Goal: Book appointment/travel/reservation

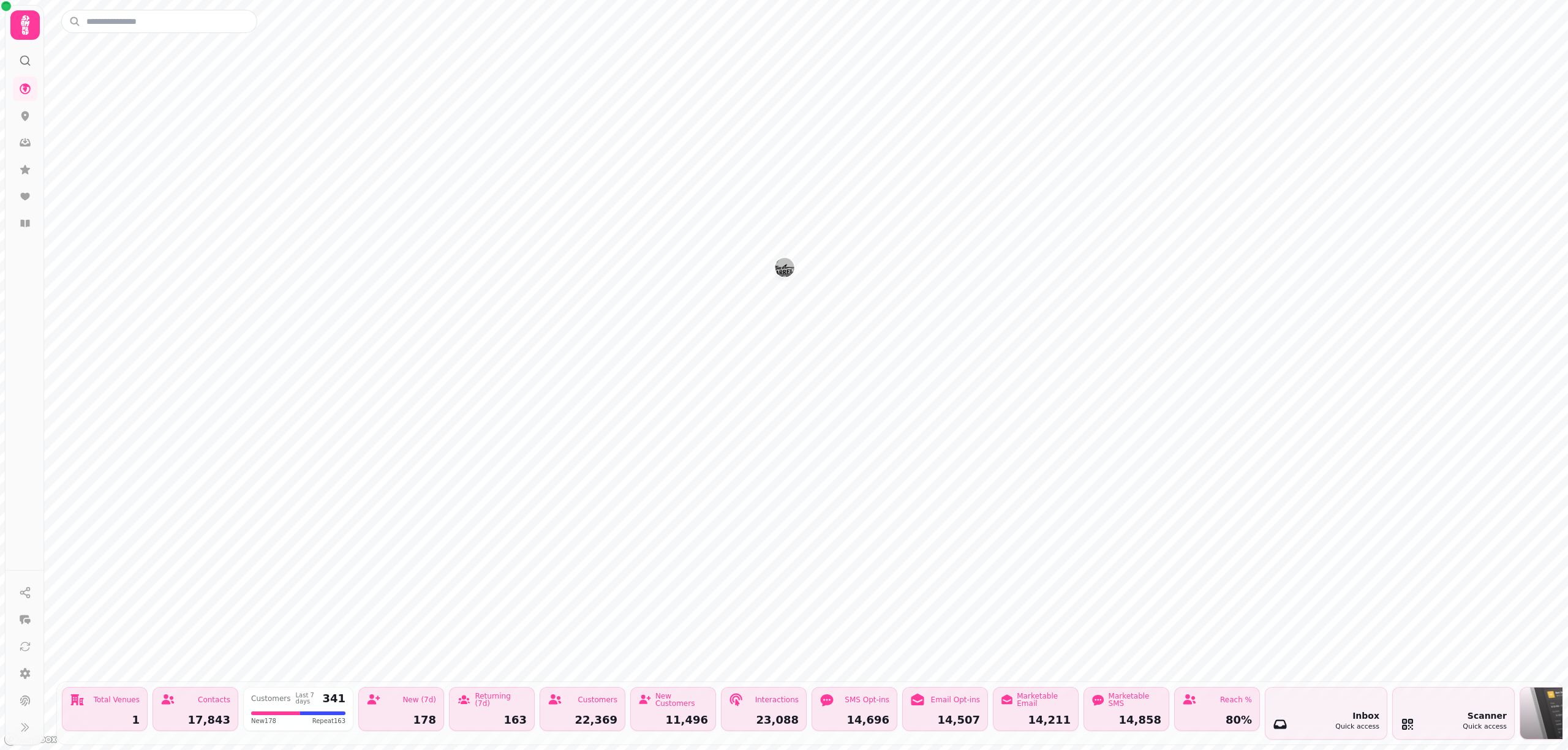
click at [27, 23] on icon at bounding box center [25, 25] width 9 height 20
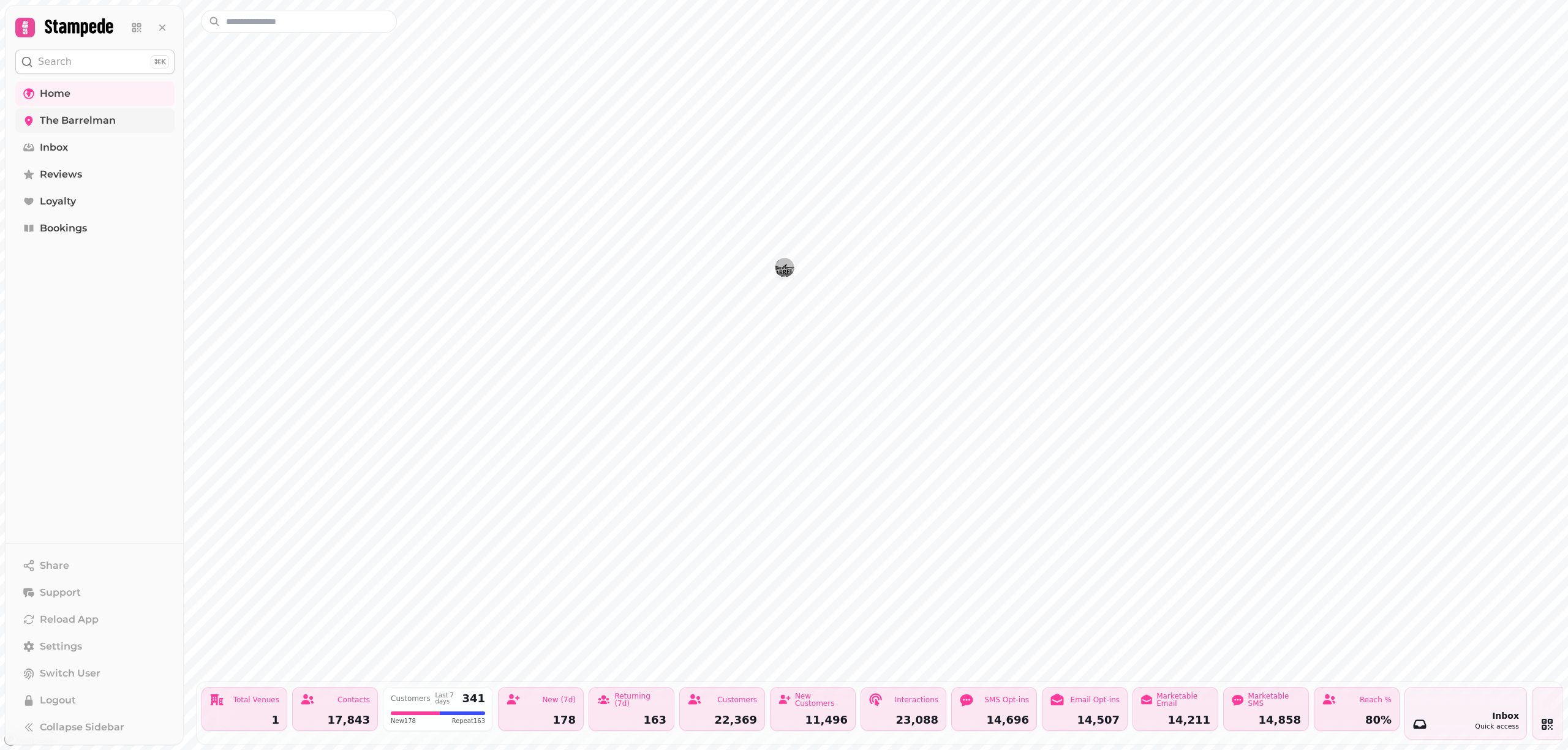
click at [72, 116] on span "The Barrelman" at bounding box center [77, 121] width 76 height 15
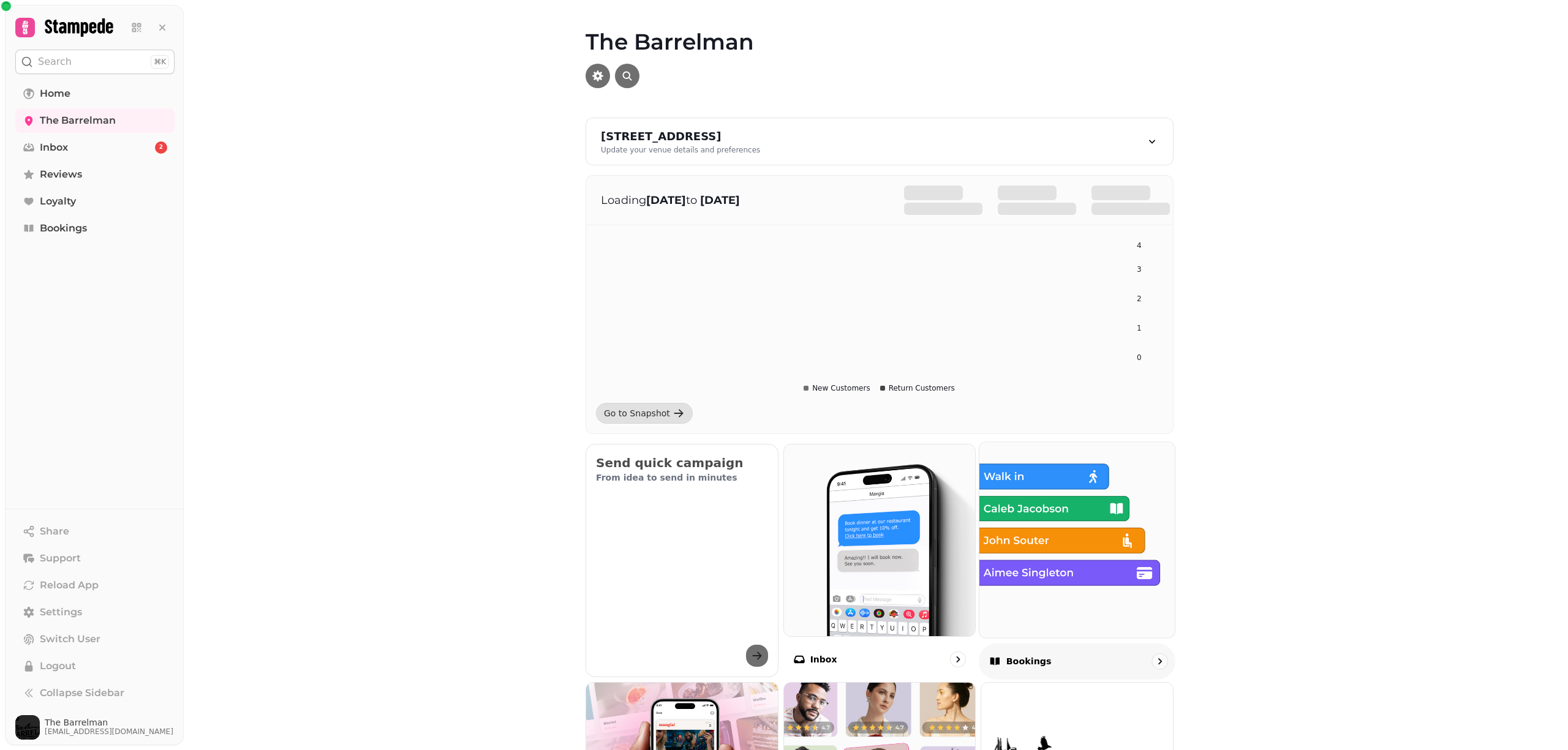
click at [1056, 526] on img at bounding box center [1077, 541] width 215 height 215
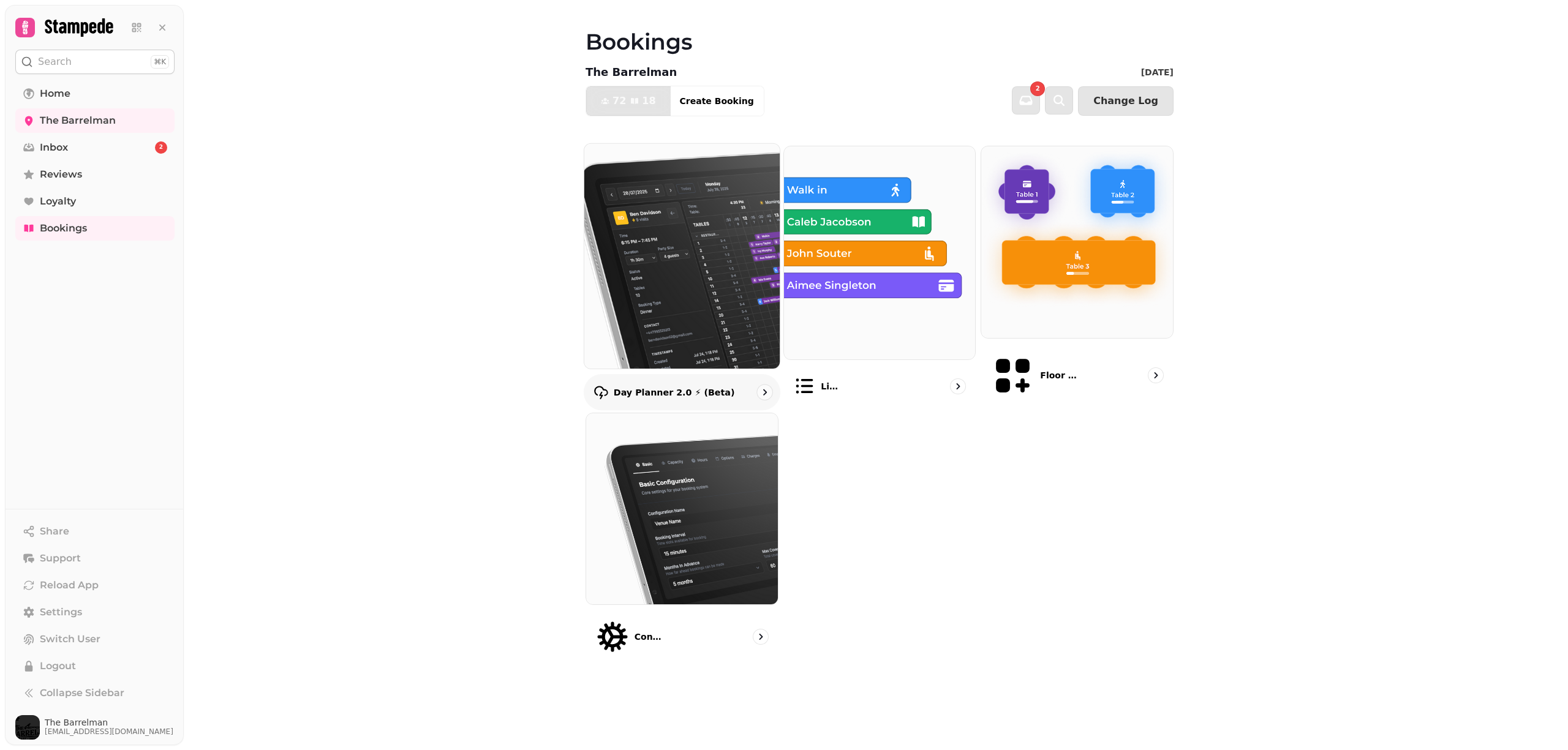
click at [677, 270] on img at bounding box center [682, 256] width 215 height 247
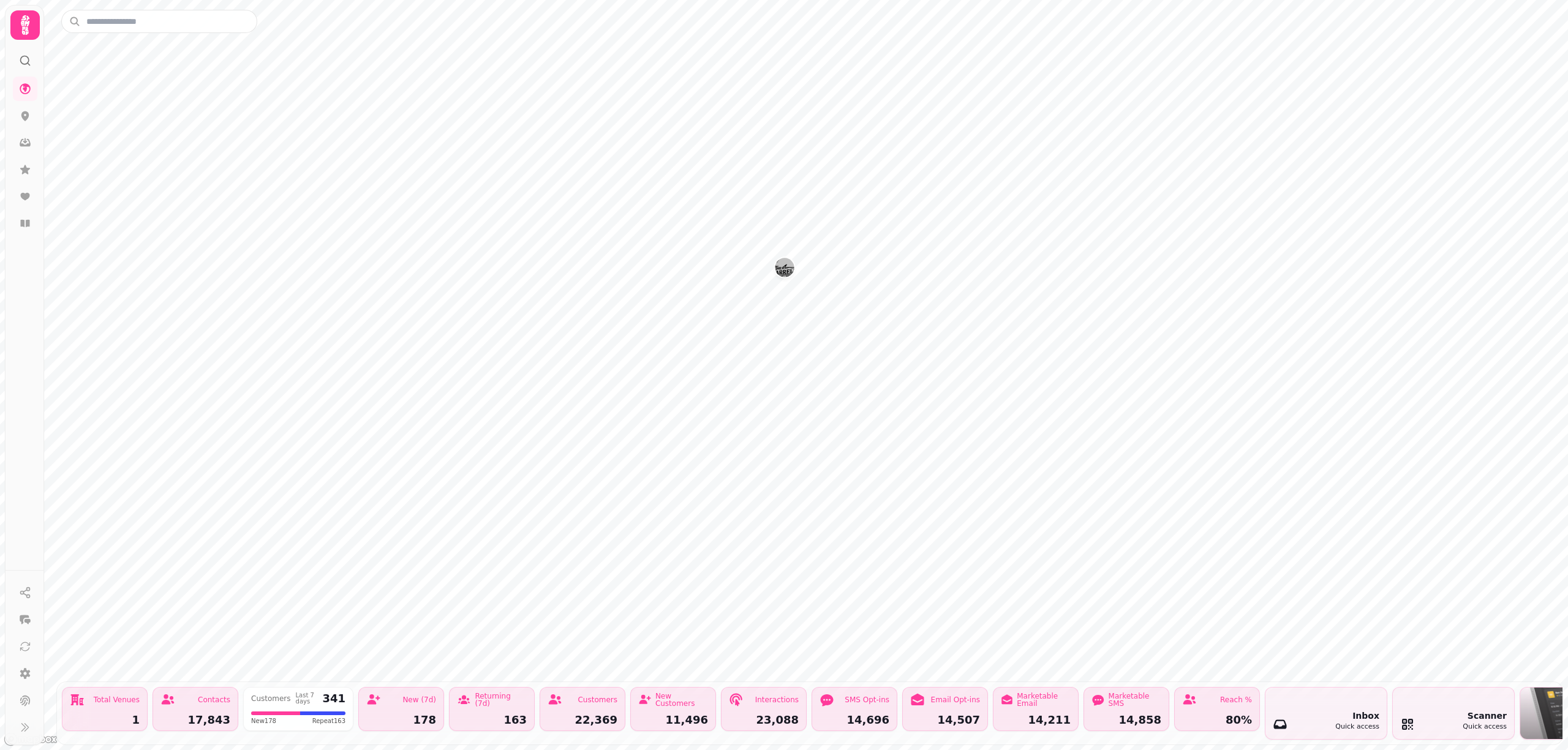
click at [25, 33] on icon at bounding box center [25, 25] width 9 height 20
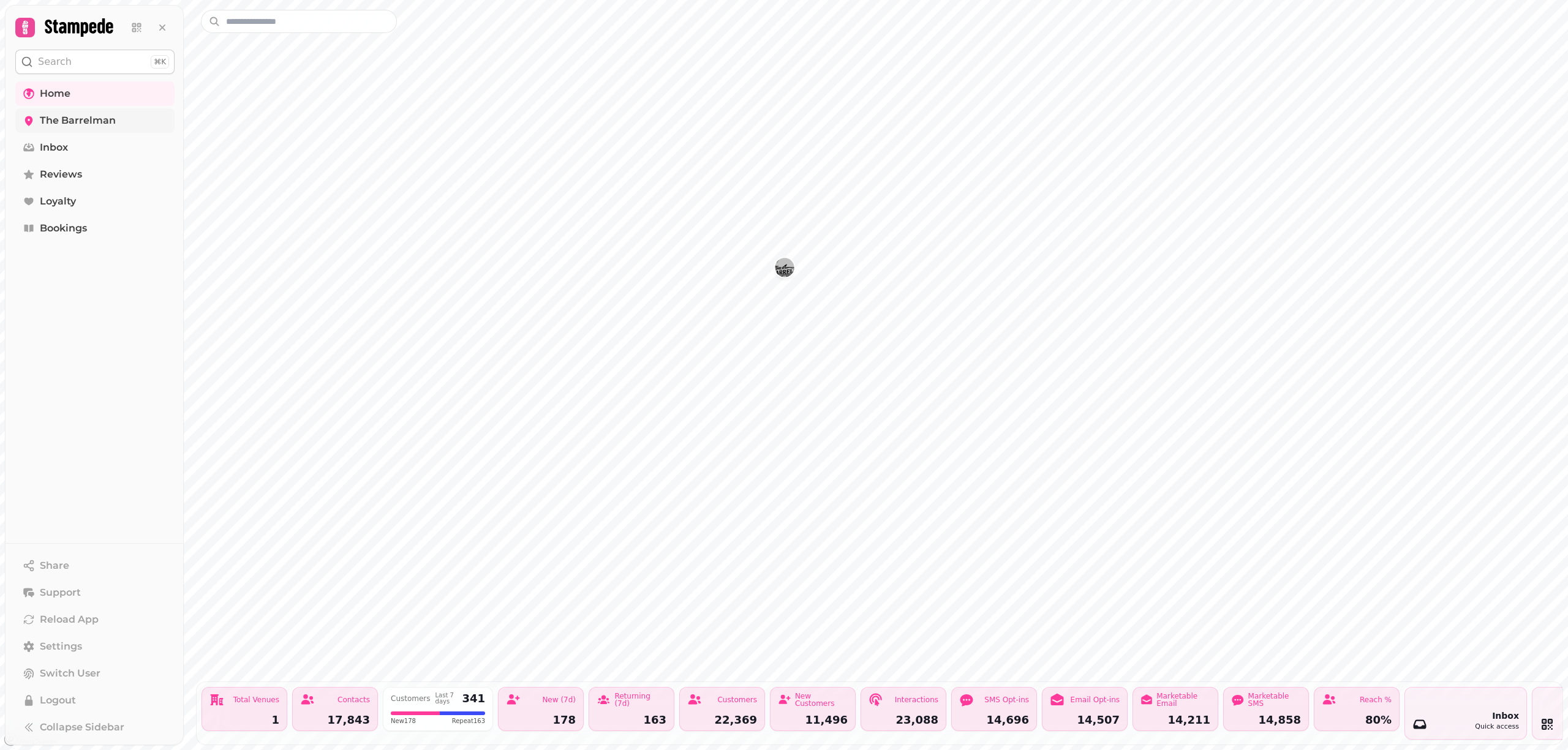
click at [62, 120] on span "The Barrelman" at bounding box center [77, 121] width 76 height 15
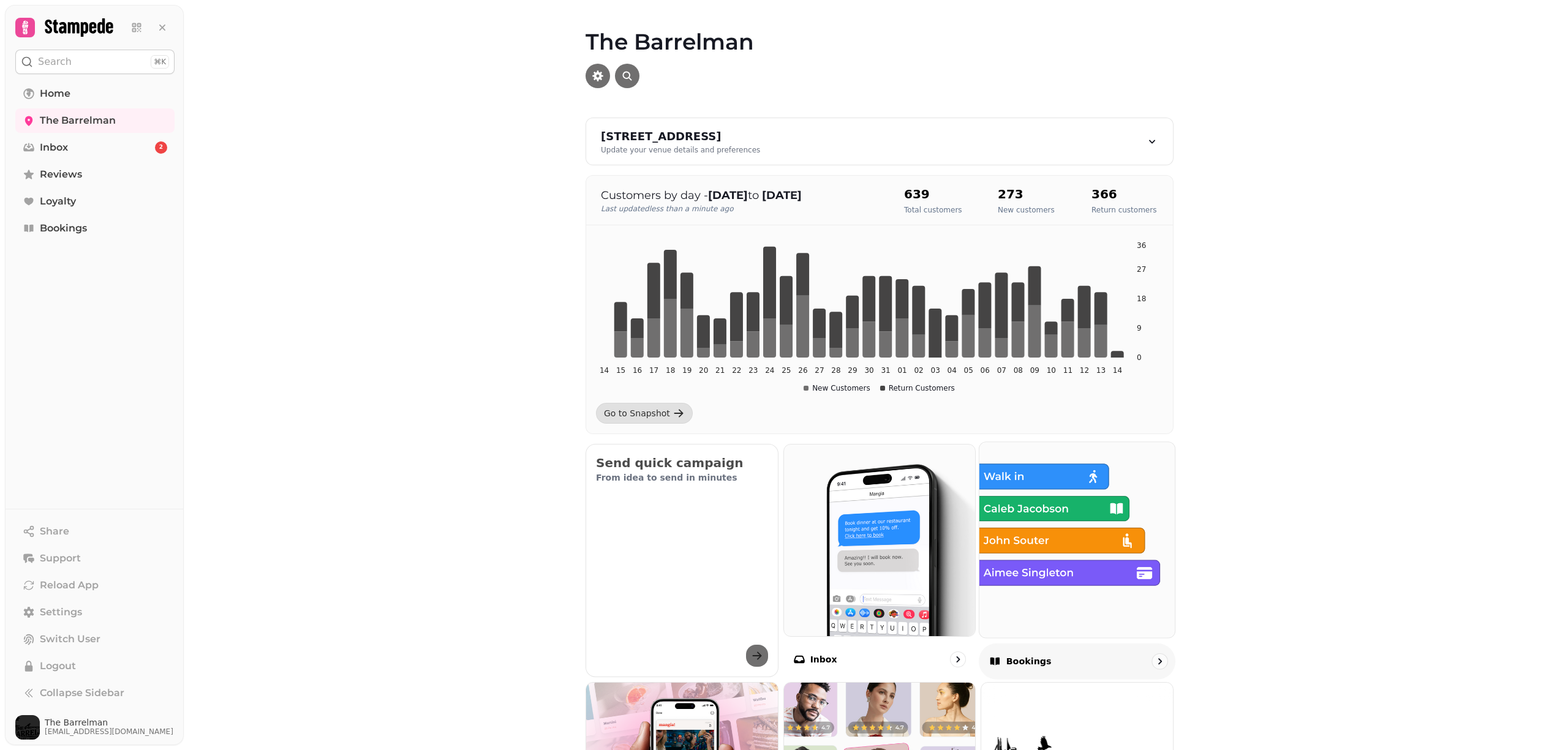
click at [1048, 534] on img at bounding box center [1077, 541] width 215 height 215
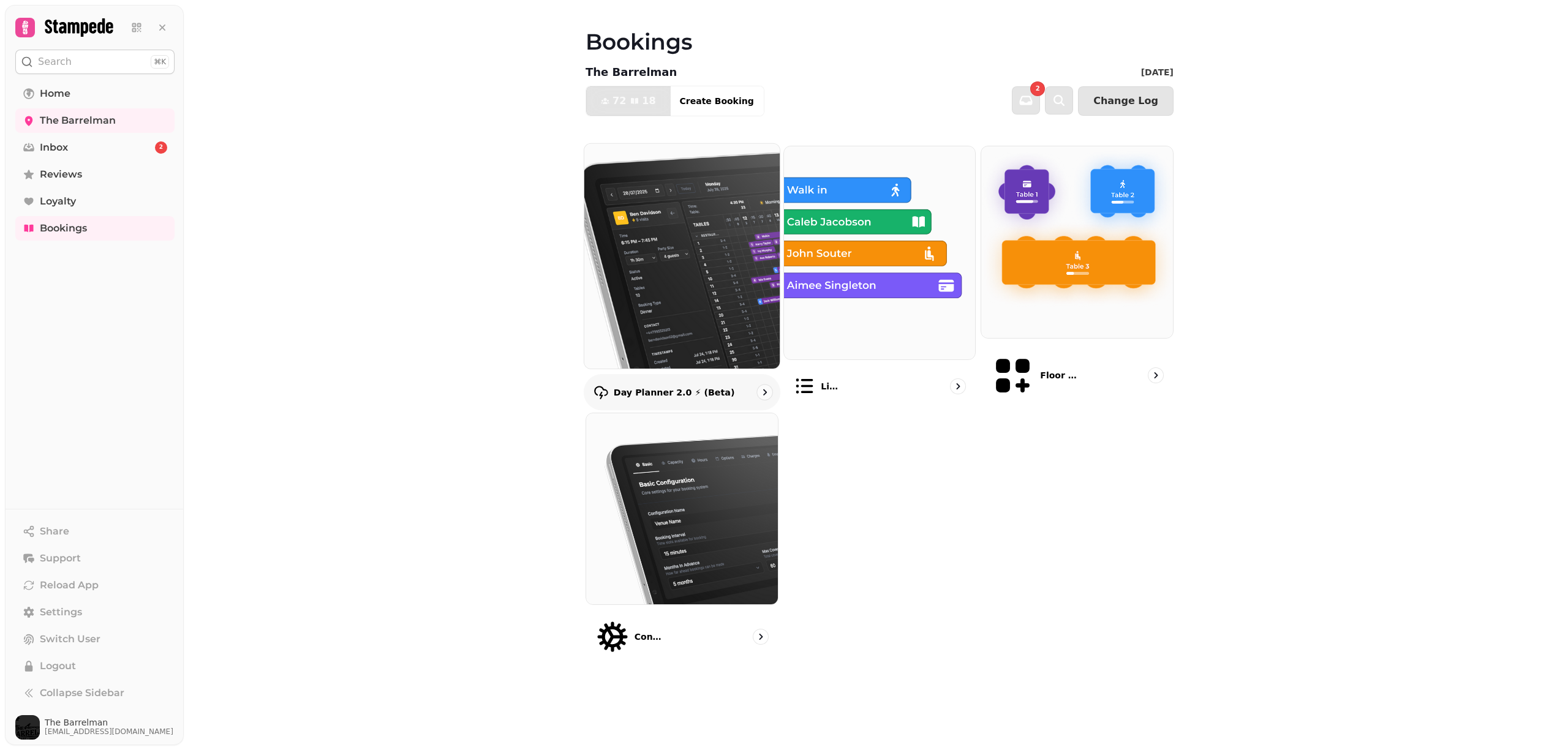
click at [669, 294] on img at bounding box center [682, 256] width 215 height 247
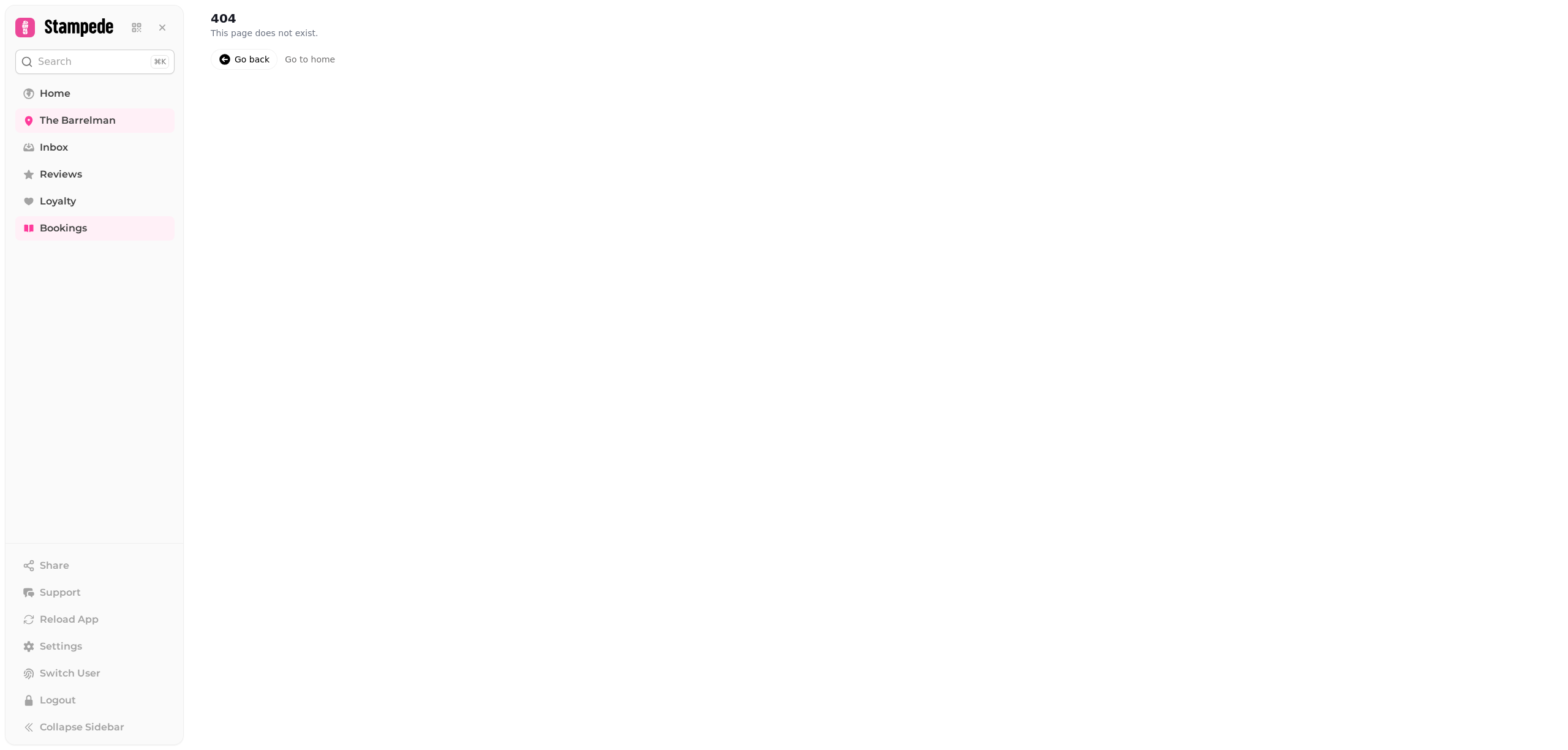
click at [236, 57] on div "Go back" at bounding box center [251, 59] width 35 height 12
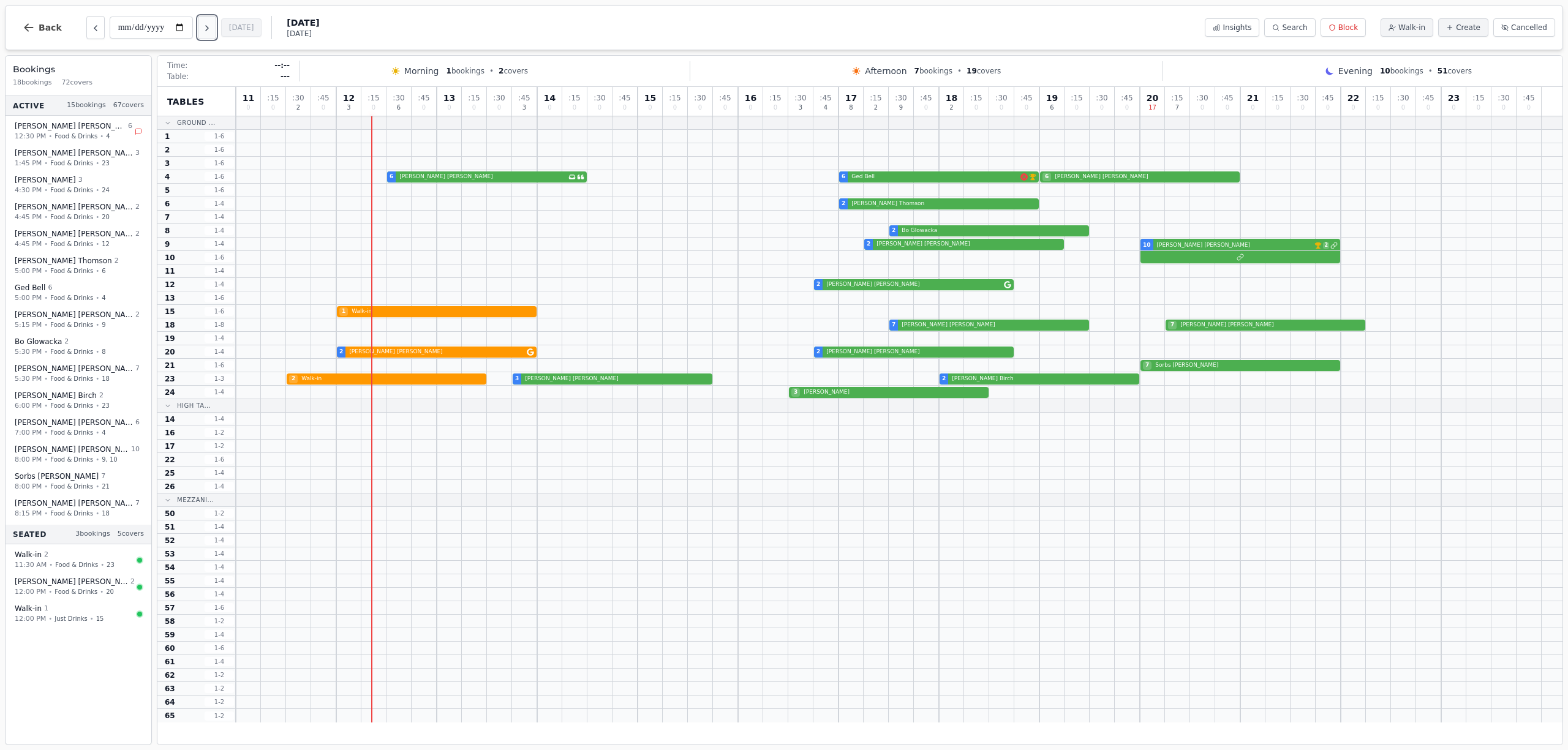
click at [210, 25] on icon "Next day" at bounding box center [207, 29] width 10 height 10
type input "**********"
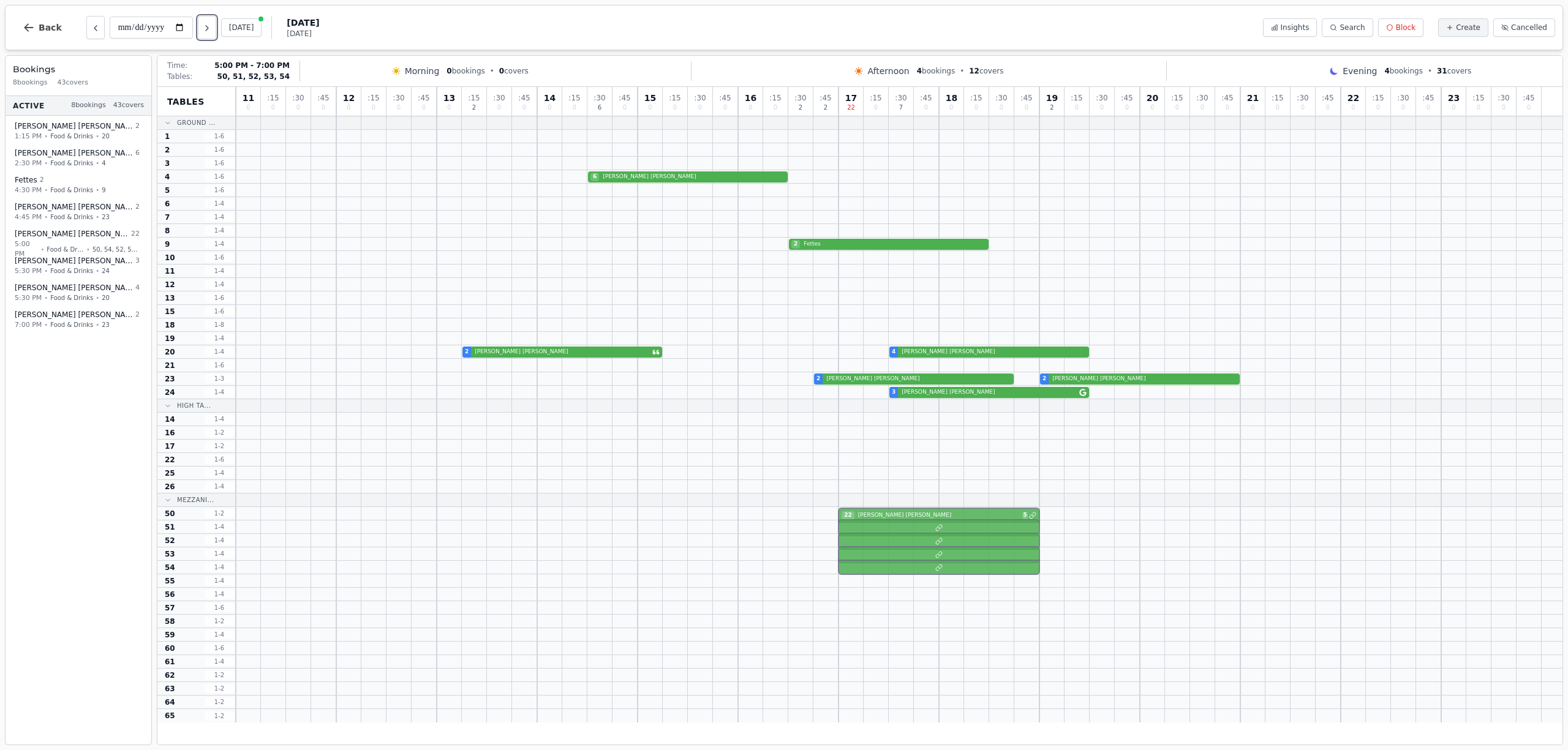
click at [875, 513] on div "22 Karen Wilkinson 5" at bounding box center [899, 514] width 1326 height 14
select select "****"
select select "**"
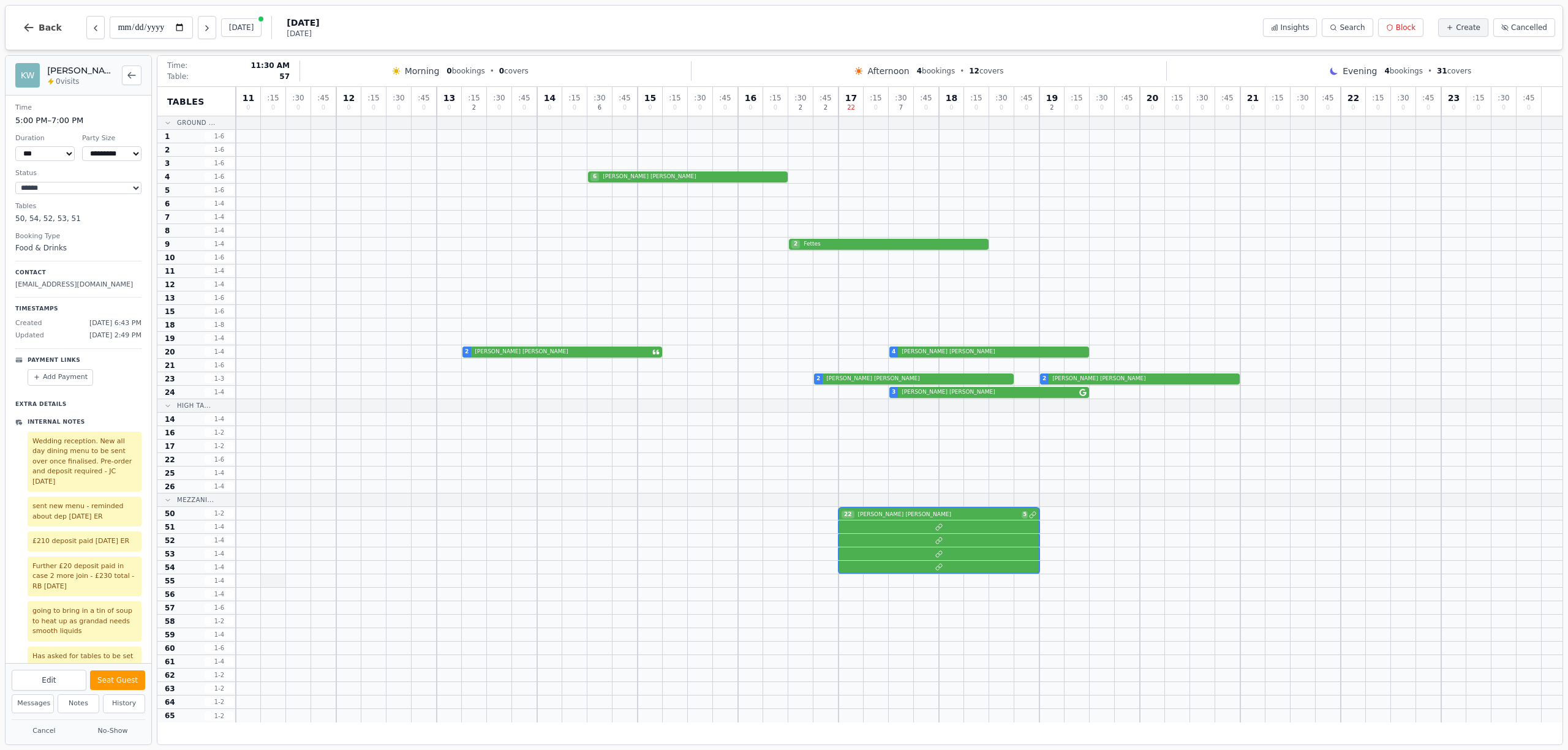
click at [282, 586] on div at bounding box center [273, 580] width 25 height 13
select select "****"
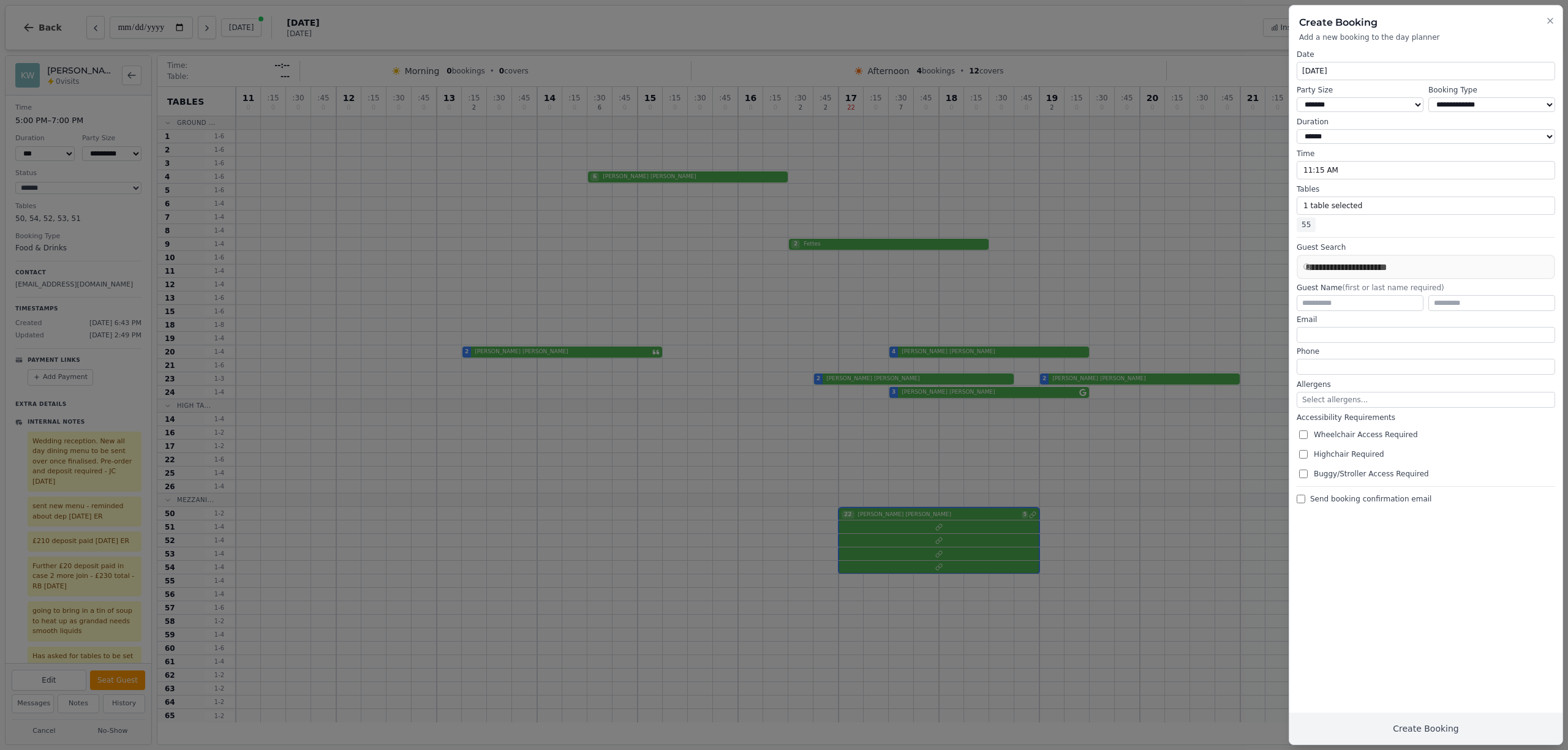
click at [1196, 28] on div at bounding box center [784, 375] width 1568 height 750
click at [1548, 22] on icon "button" at bounding box center [1550, 21] width 10 height 10
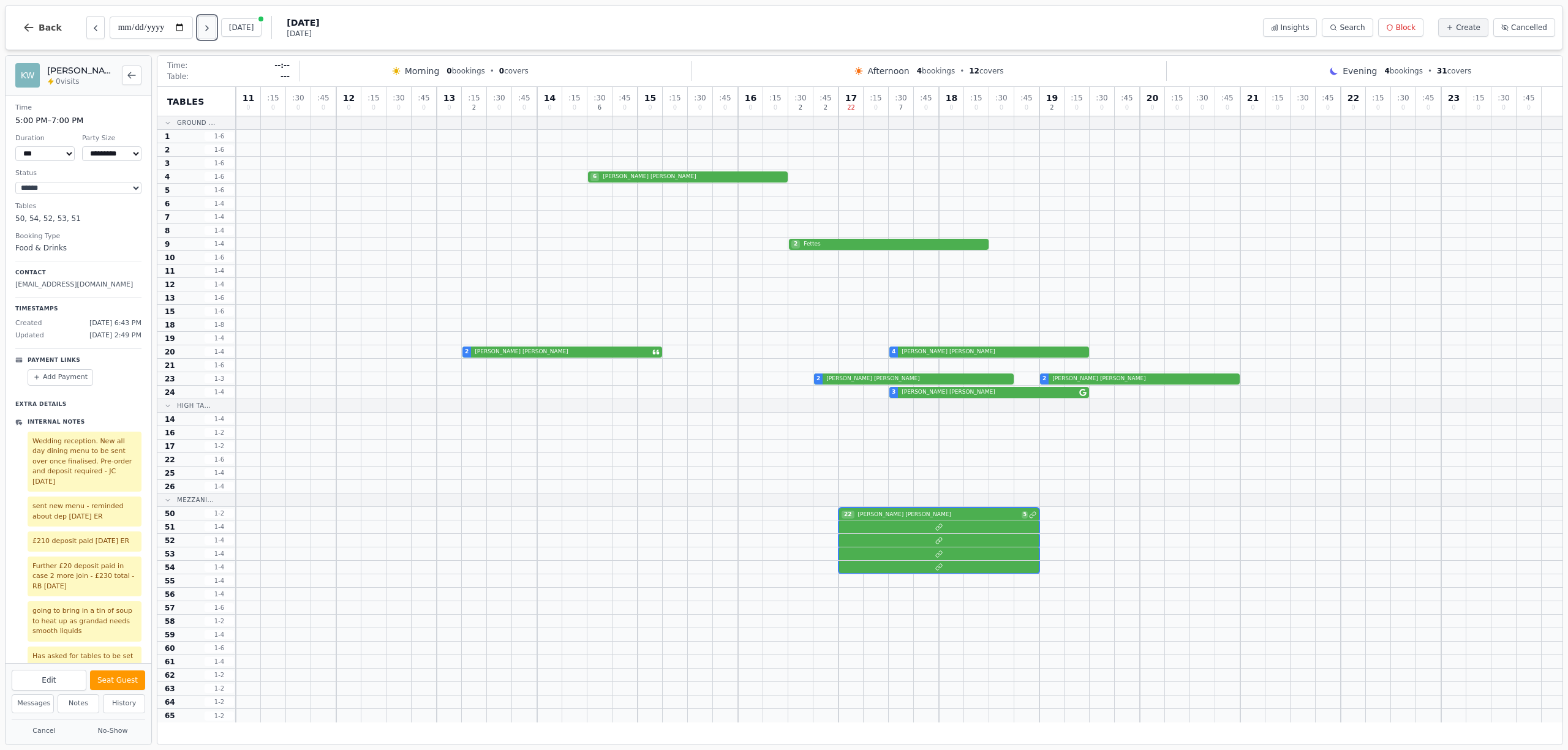
click at [211, 25] on icon "Next day" at bounding box center [207, 29] width 10 height 10
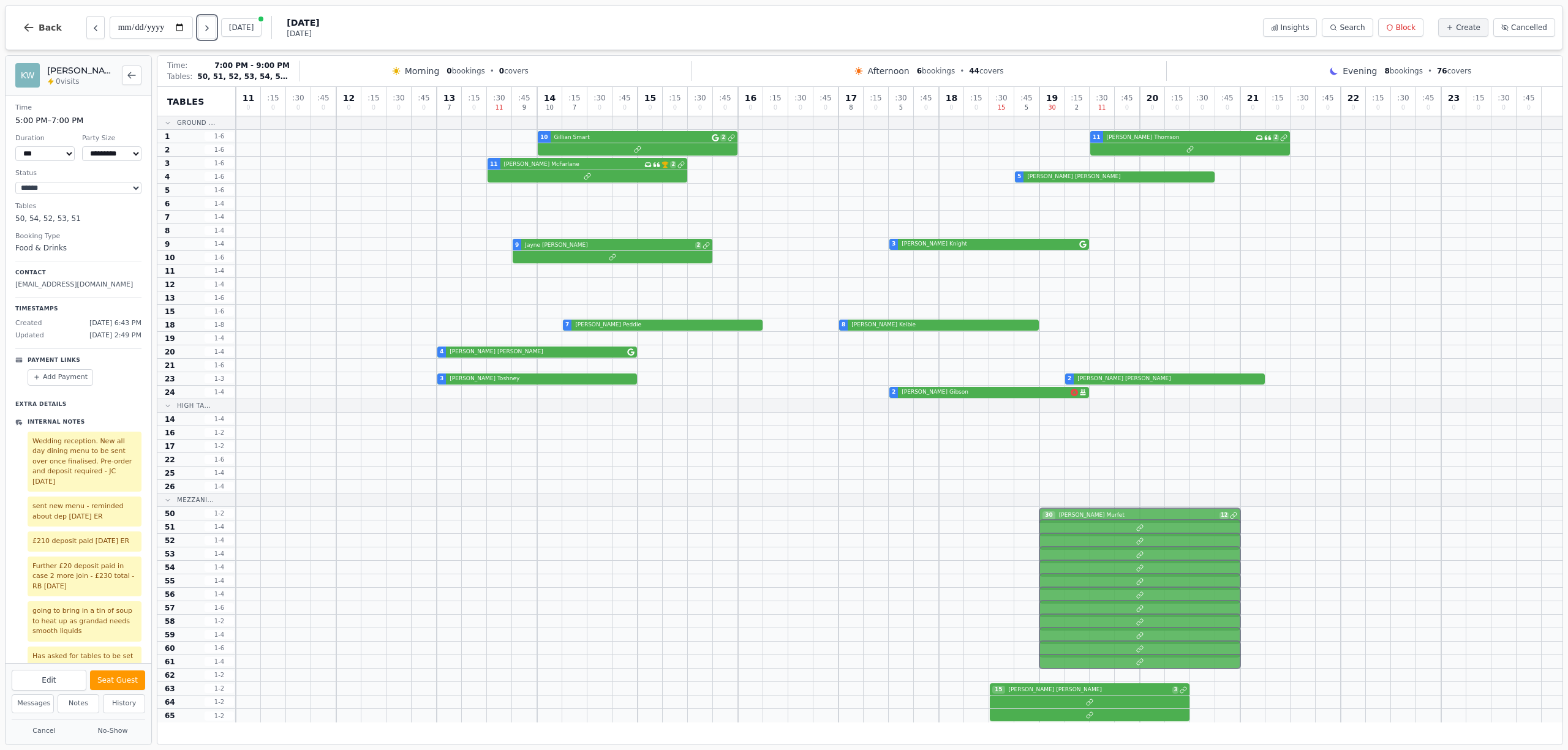
click at [1089, 520] on div "30 Kim Murfet 12" at bounding box center [899, 514] width 1326 height 14
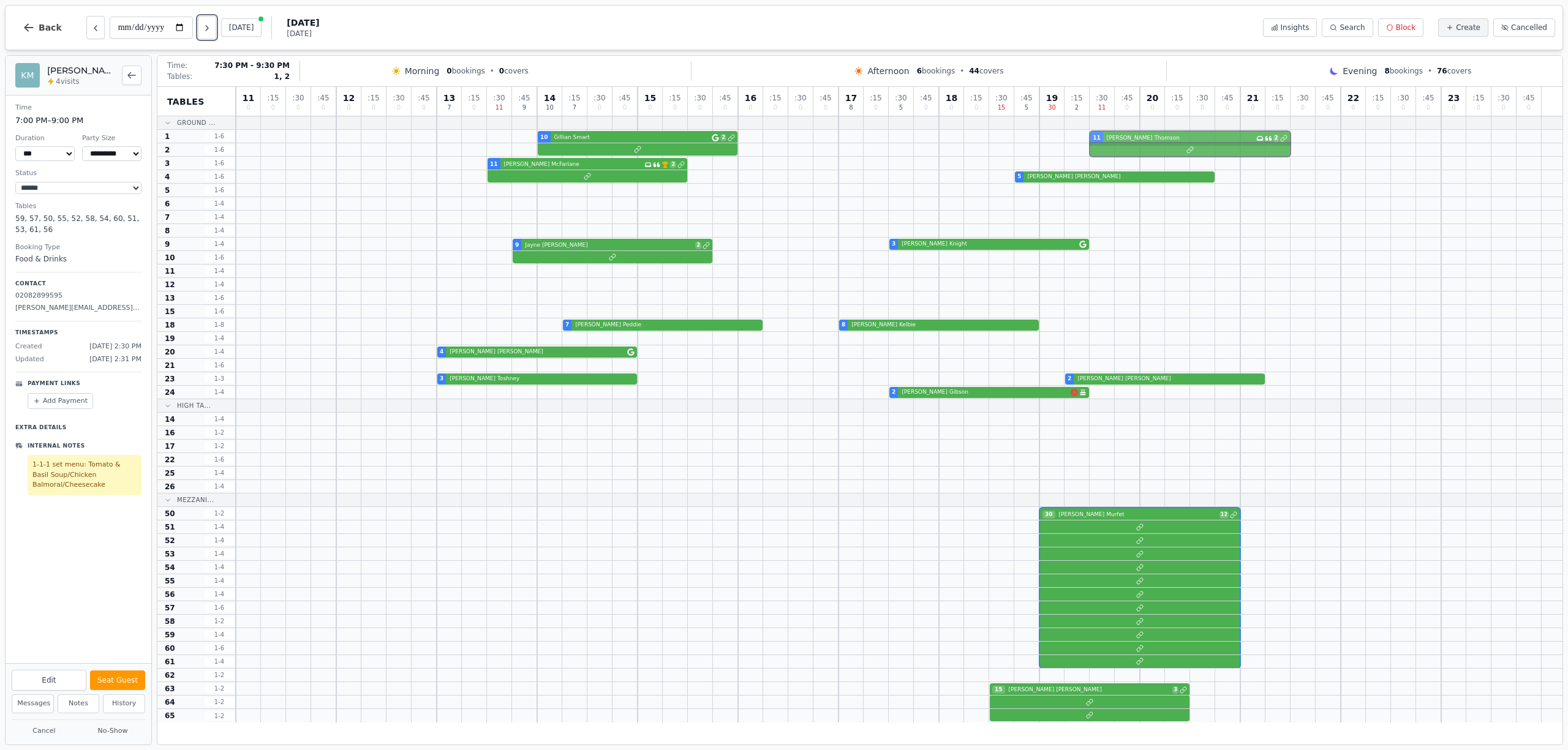
click at [1205, 138] on div "10 Gillian Smart 2 11 Scott Thomson Has conversation thread 2" at bounding box center [899, 136] width 1326 height 14
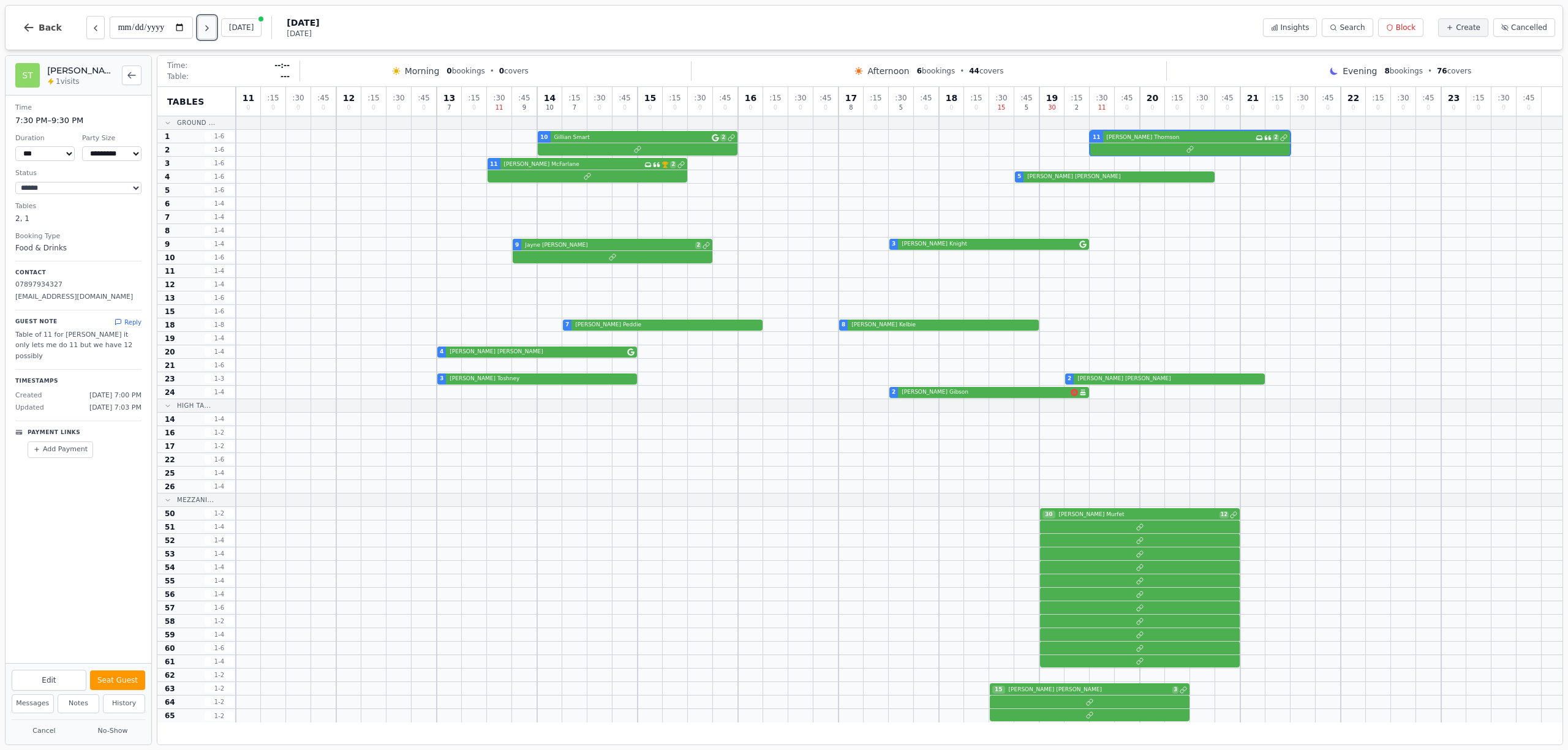
click at [208, 31] on icon "Next day" at bounding box center [206, 28] width 2 height 5
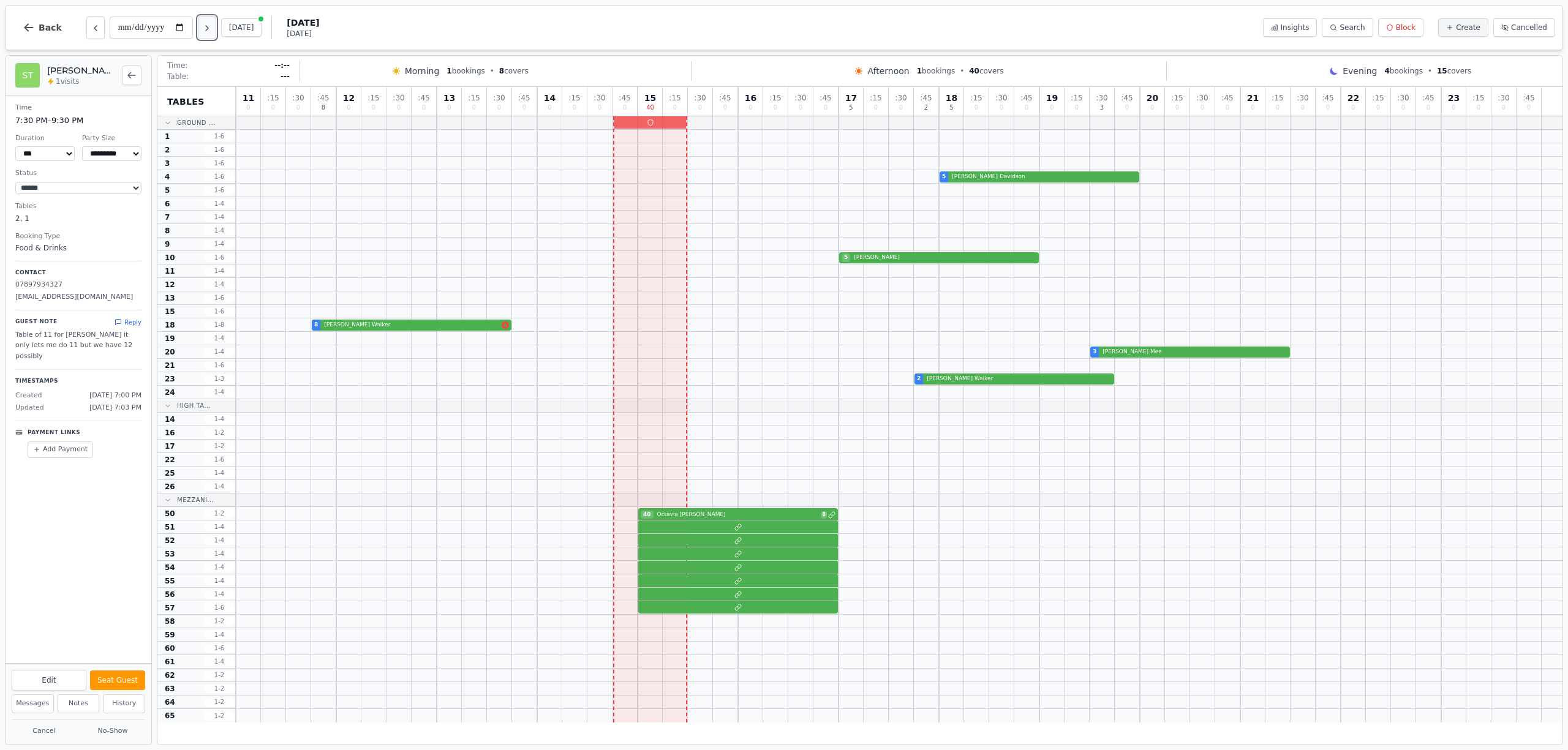
click at [211, 25] on icon "Next day" at bounding box center [207, 29] width 10 height 10
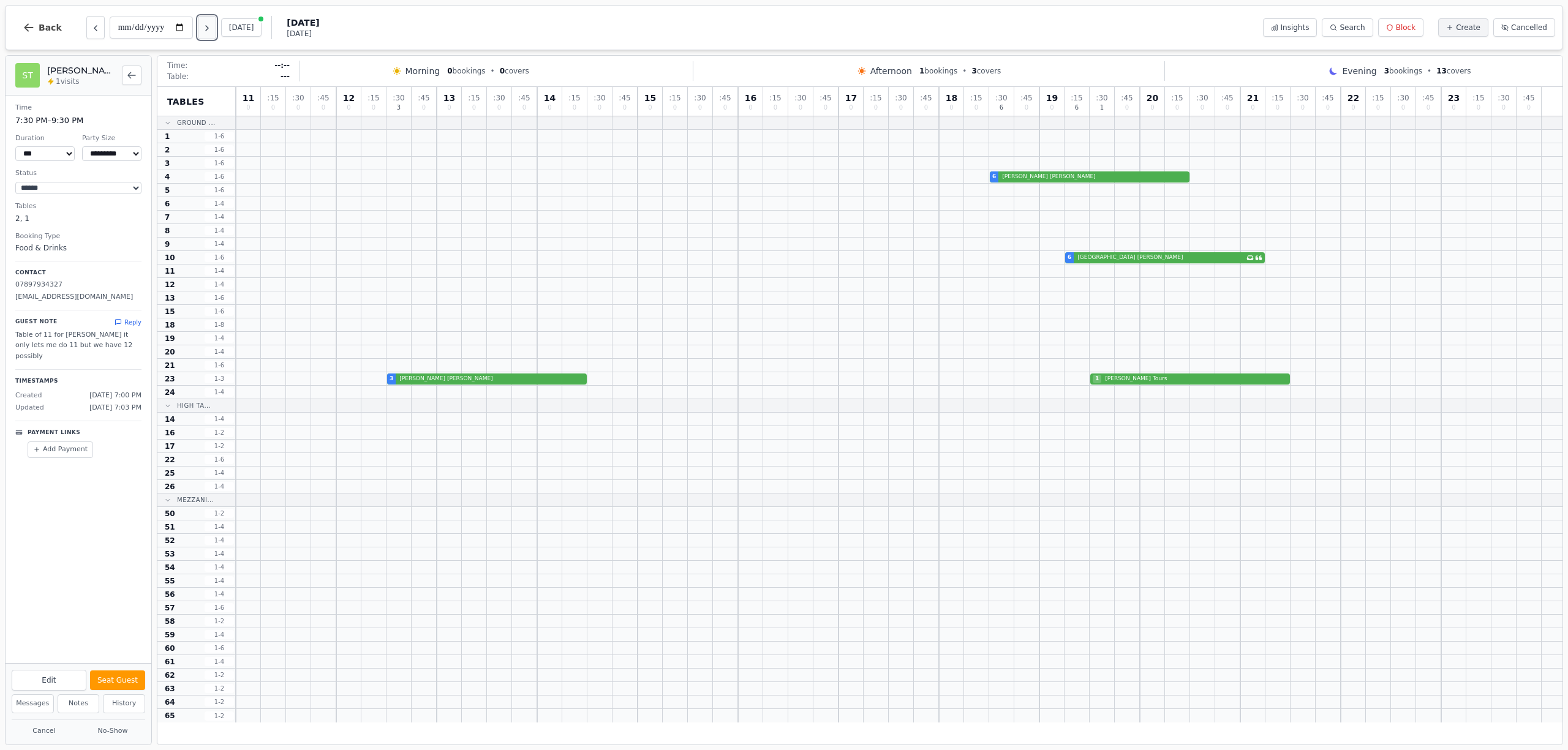
click at [208, 28] on icon "Next day" at bounding box center [207, 29] width 10 height 10
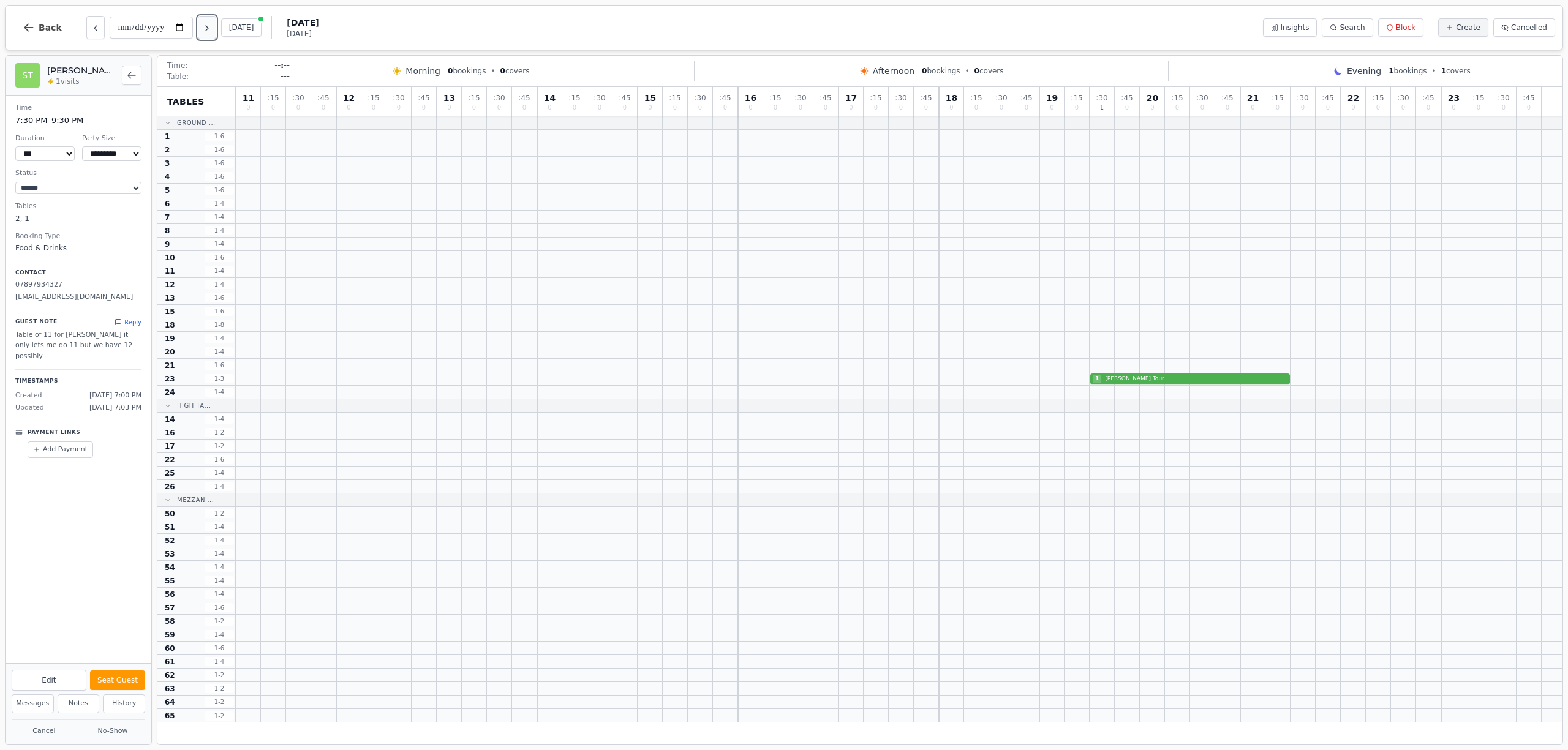
click at [210, 31] on icon "Next day" at bounding box center [207, 29] width 10 height 10
click at [211, 30] on icon "Next day" at bounding box center [207, 29] width 10 height 10
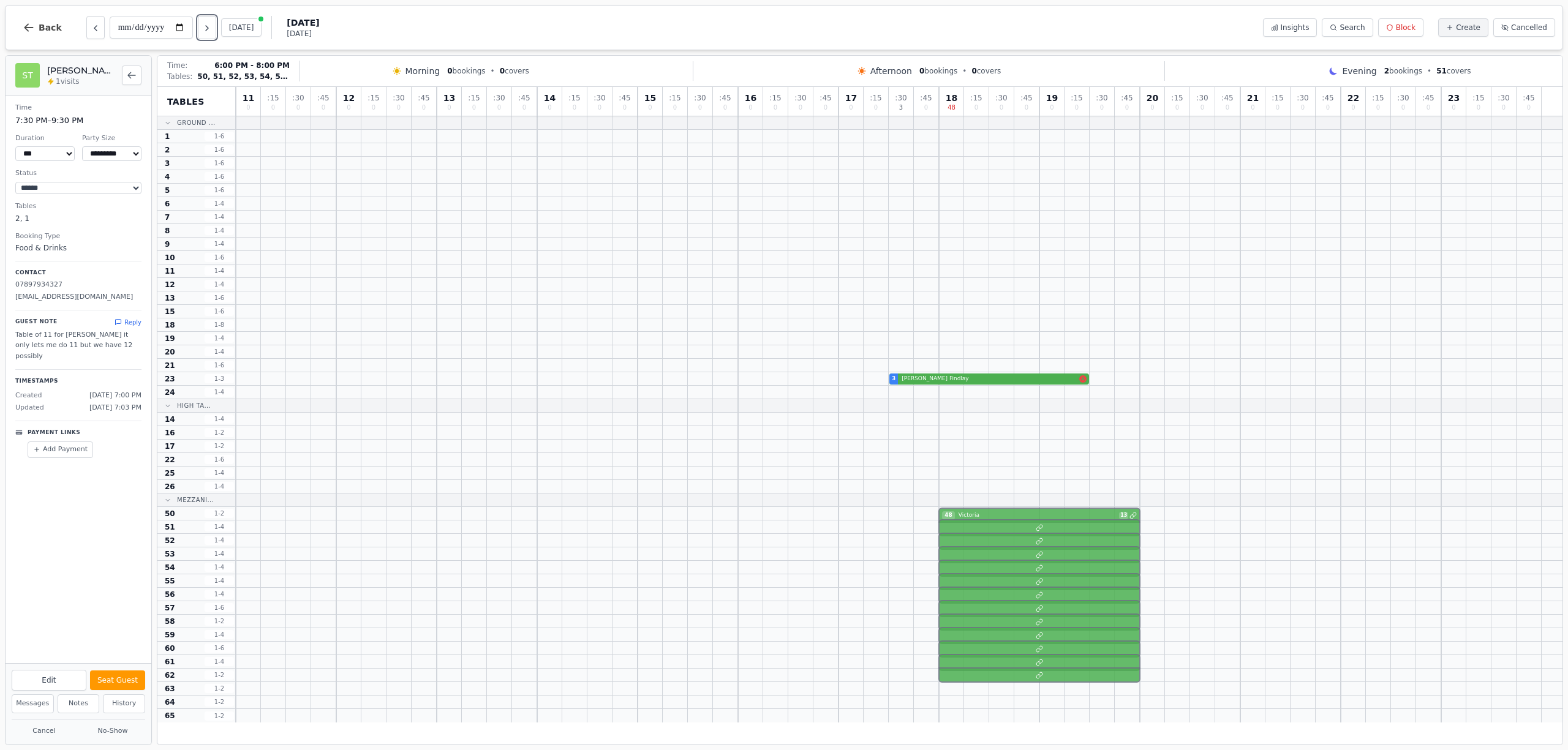
click at [975, 516] on div "48 Victoria 13" at bounding box center [899, 514] width 1326 height 14
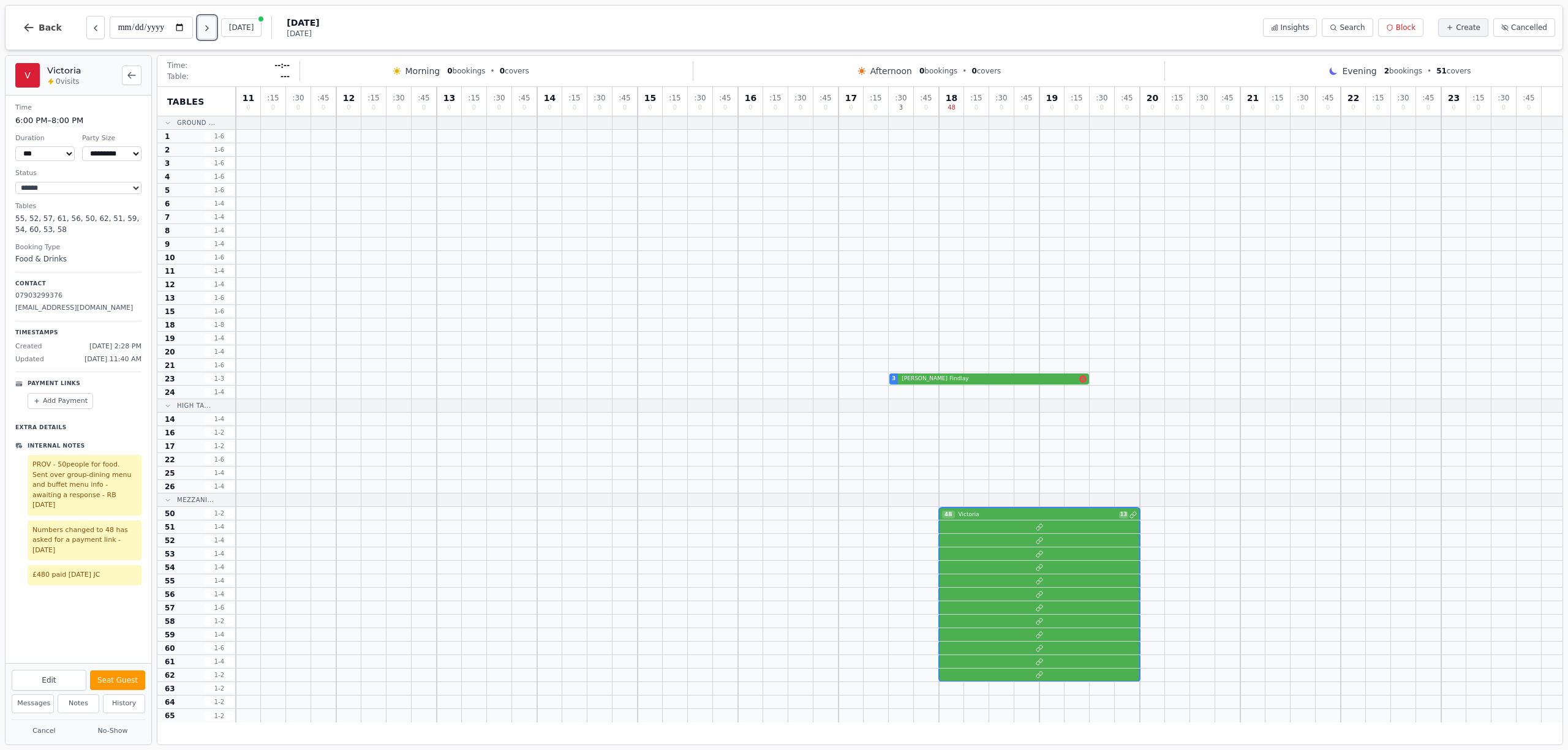
click at [209, 30] on icon "Next day" at bounding box center [207, 29] width 10 height 10
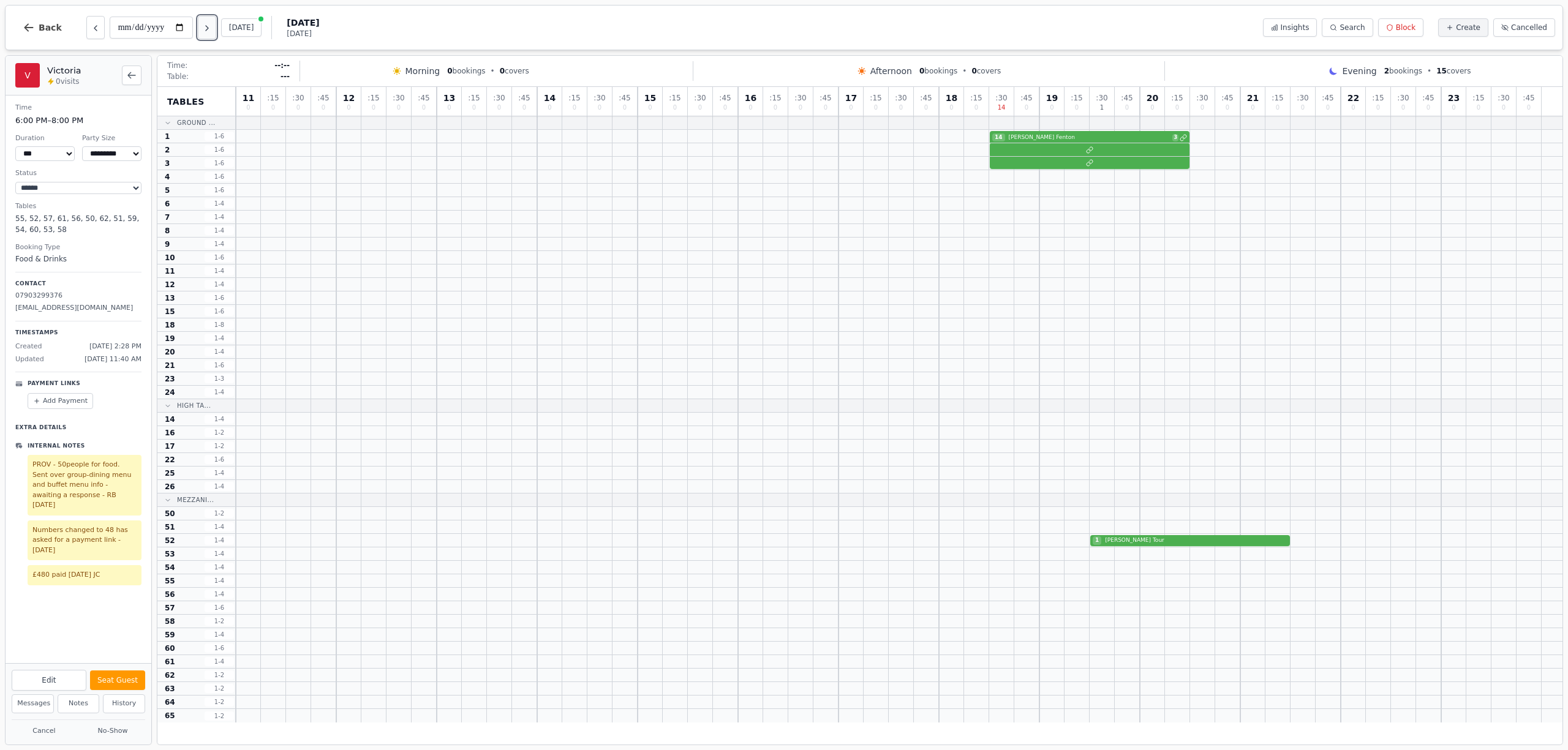
click at [208, 30] on icon "Next day" at bounding box center [206, 28] width 2 height 5
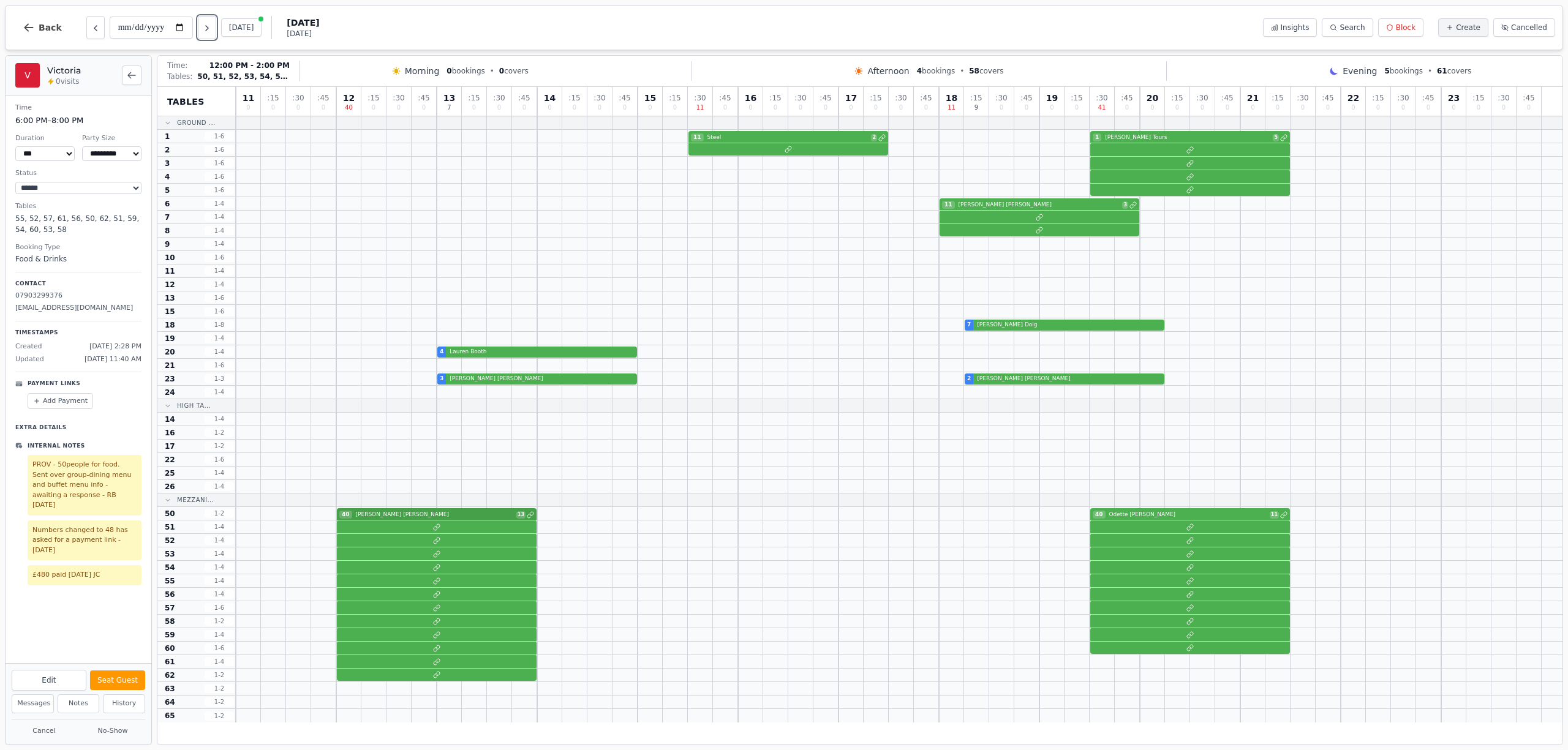
click at [432, 515] on div "40 James Russell 13 40 Odette Flannery 11" at bounding box center [899, 514] width 1326 height 14
click at [37, 429] on p "Extra Details" at bounding box center [78, 426] width 126 height 14
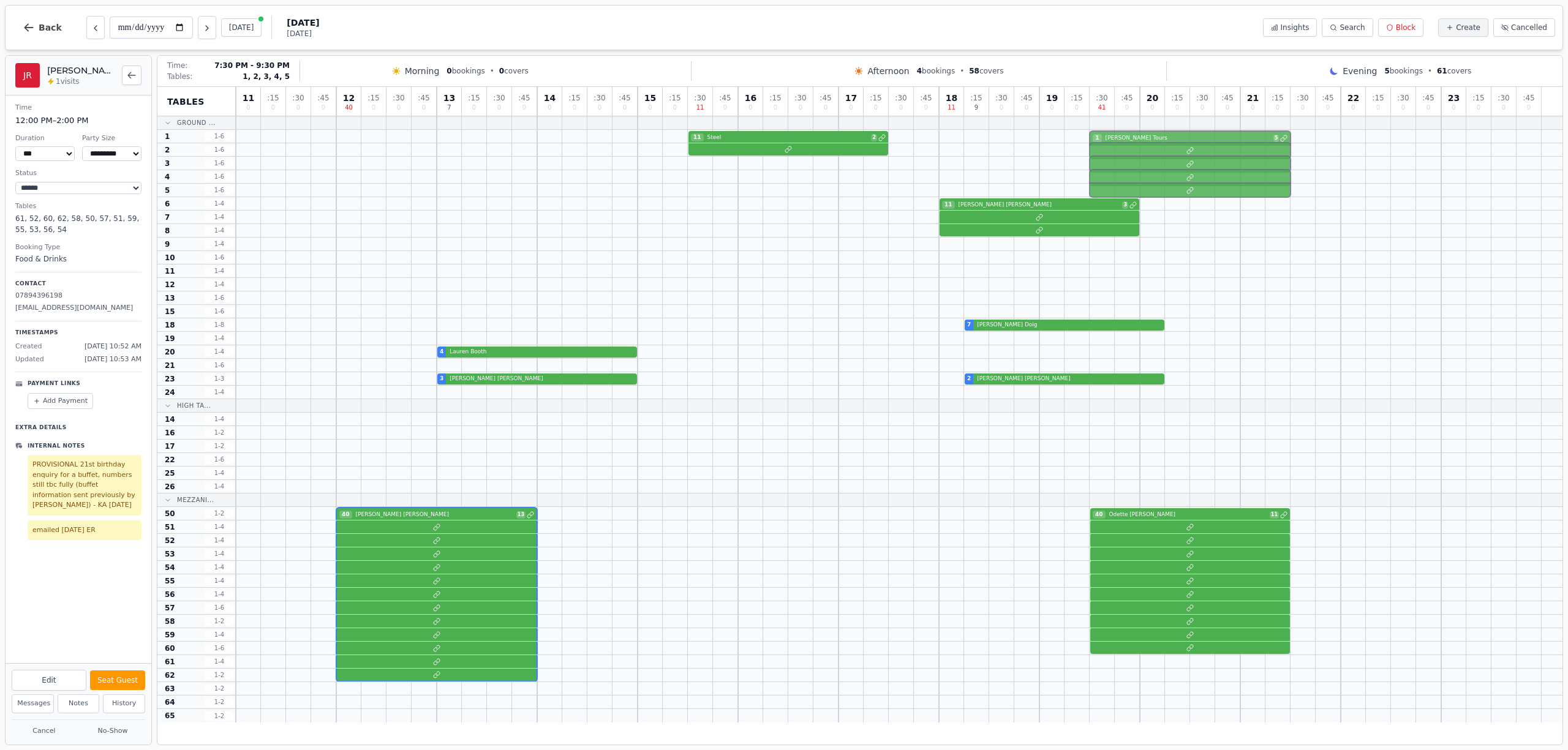
click at [1174, 140] on div "11 Steel 2 1 HIX Tours 5" at bounding box center [899, 136] width 1326 height 14
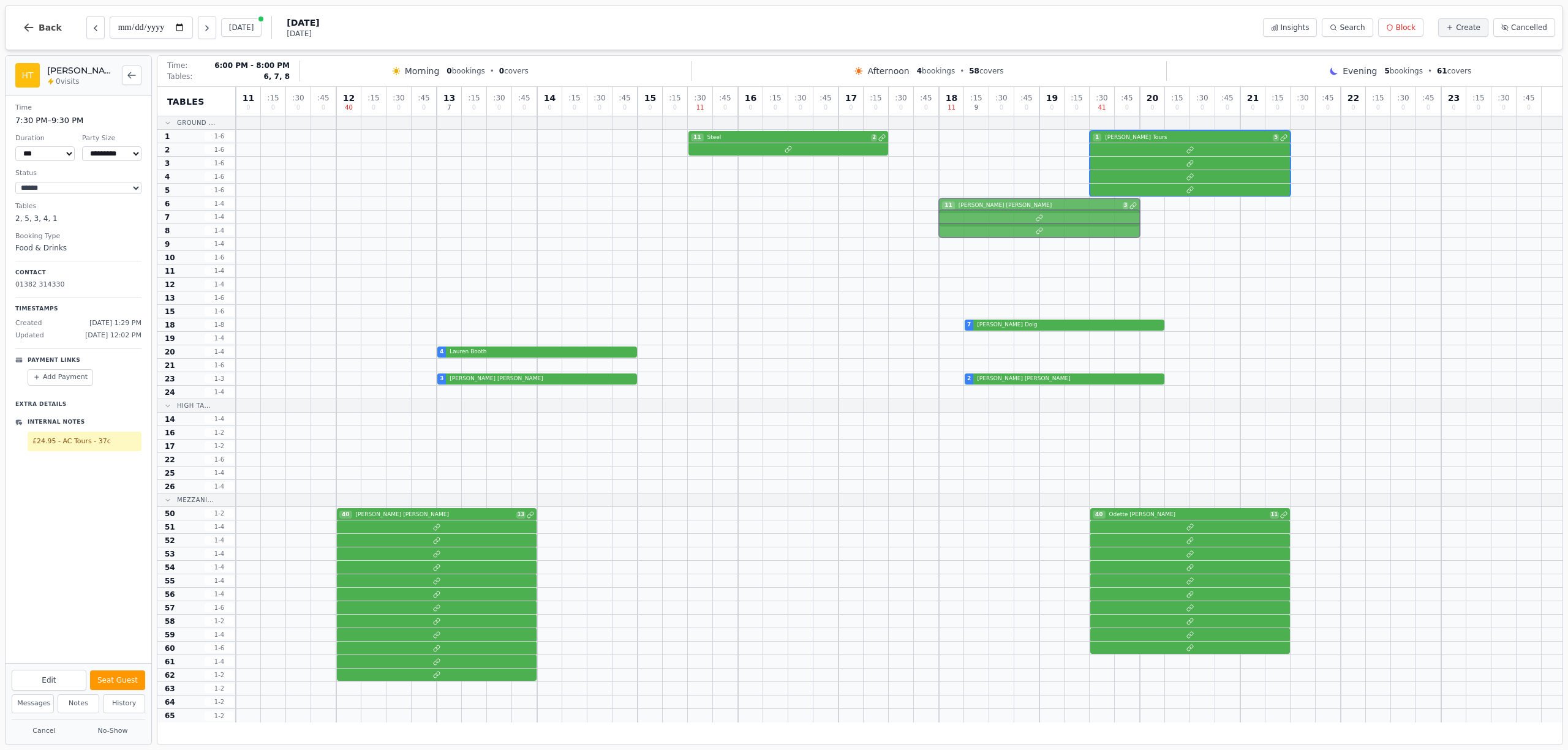
click at [1023, 208] on div "11 paul greenhill 3" at bounding box center [899, 205] width 1326 height 14
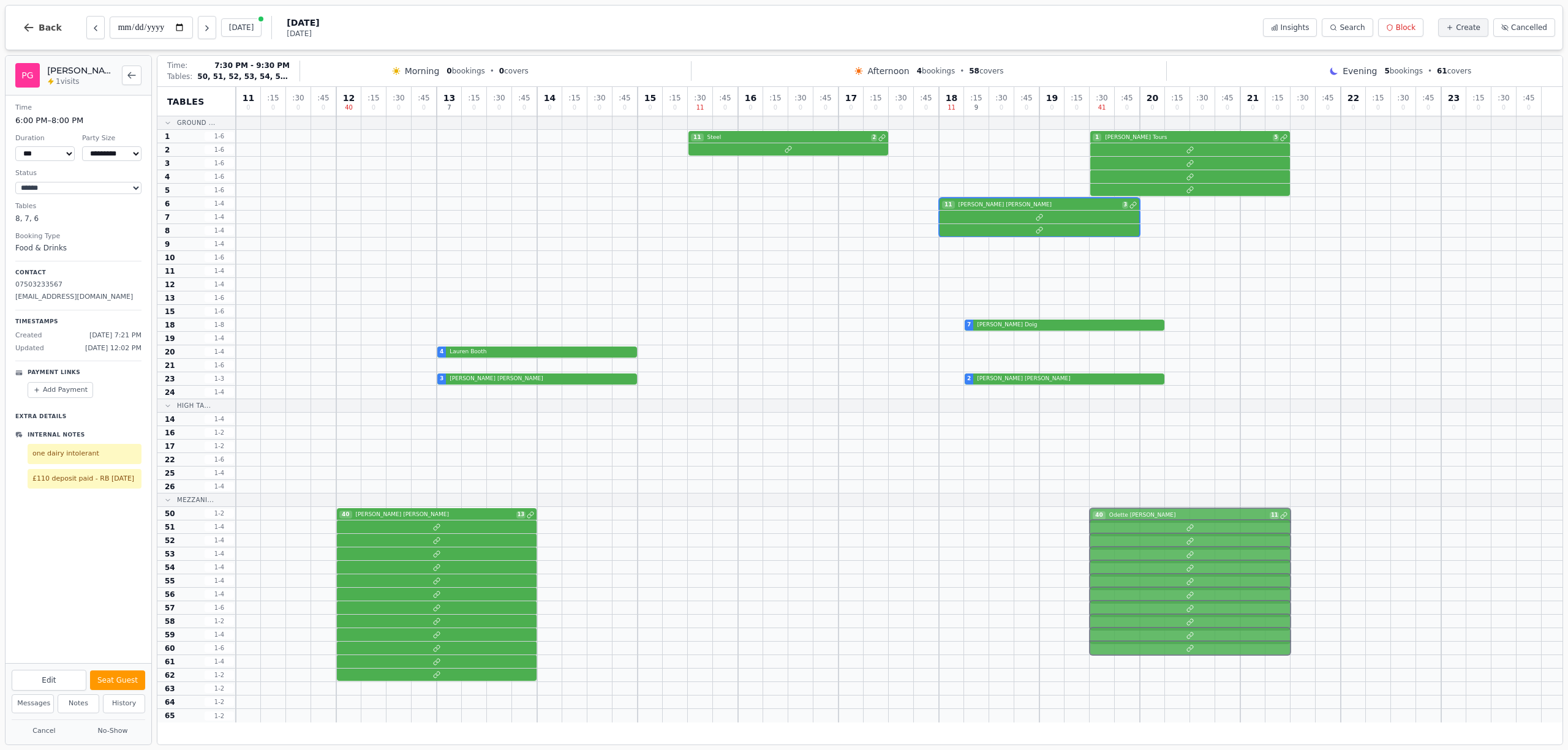
click at [1184, 516] on div "40 James Russell 13 40 Odette Flannery 11" at bounding box center [899, 514] width 1326 height 14
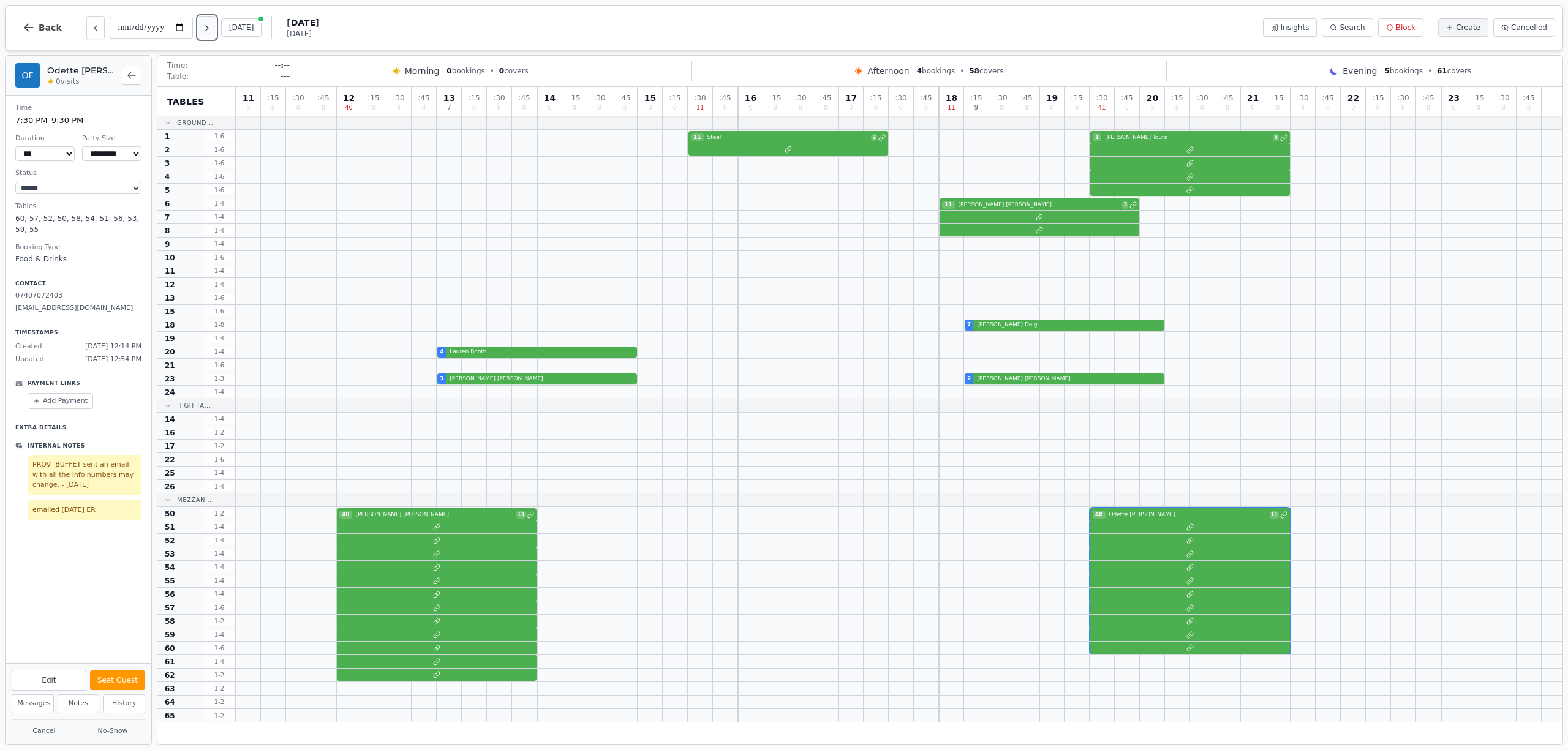
click at [215, 29] on button "Next day" at bounding box center [206, 28] width 19 height 24
type input "**********"
